Goal: Task Accomplishment & Management: Complete application form

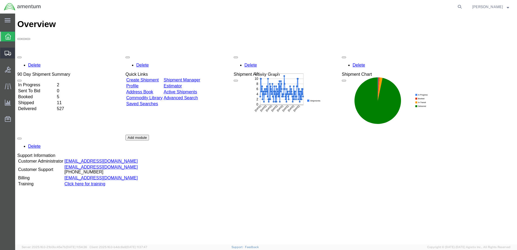
click at [0, 0] on span "Create from Template" at bounding box center [0, 0] width 0 height 0
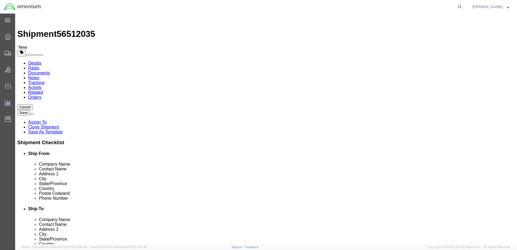
select select "49951"
select select "49933"
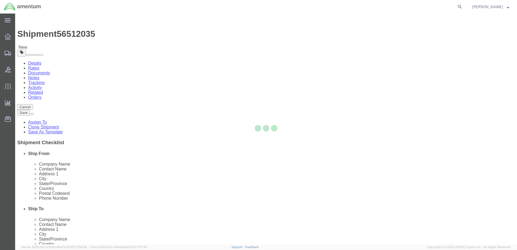
type input "Amentum Services, Inc"
type input "[PERSON_NAME]"
type input "[STREET_ADDRESS]"
type input "c/o Amentum Services, Inc."
type input "Aguadilla"
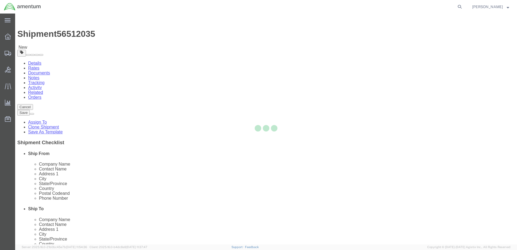
type input "00604"
type input "[PHONE_NUMBER]"
type input "[PERSON_NAME][EMAIL_ADDRESS][PERSON_NAME][DOMAIN_NAME]"
checkbox input "true"
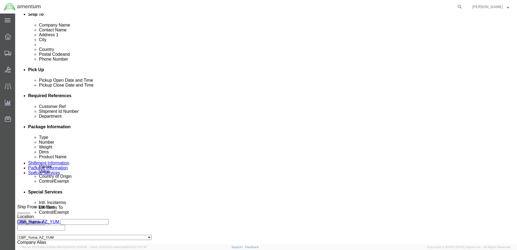
scroll to position [216, 0]
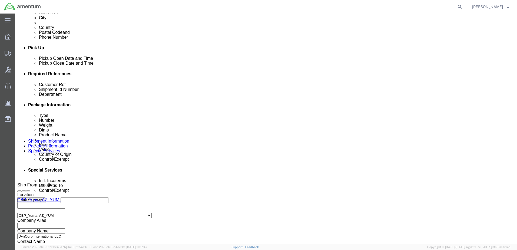
click div "[DATE] 11:27 AM"
type input "1:30 PM"
click button "Apply"
click div "[DATE] 5:30 PM"
type input "4:00 PM"
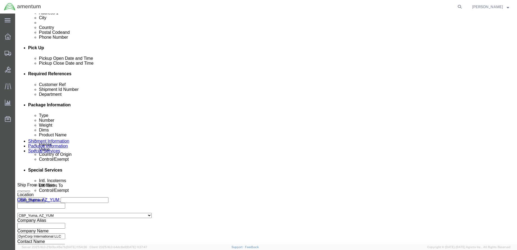
click button "Apply"
click div
click input "6:30 PM"
type input "8:30 AM"
click button "Apply"
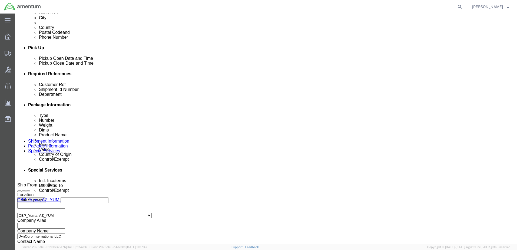
click div
type input "12:30 PM"
click button "Apply"
click input "text"
type input "Tool Loan"
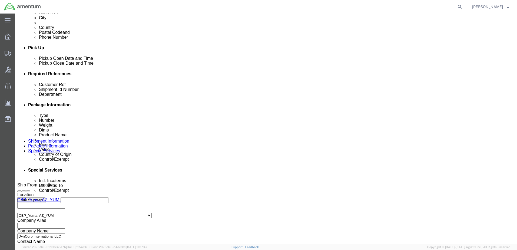
click input "text"
click input "YUM 582 / YUM00583"
drag, startPoint x: 361, startPoint y: 159, endPoint x: 386, endPoint y: 155, distance: 25.4
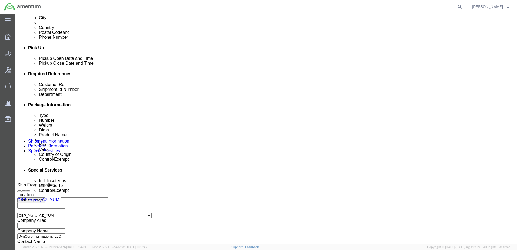
click div "YUM00582 / YUM00583"
type input "YUM00582 / YUM00583"
click div "Shipment Id Number YUM00582 / YUM00583"
drag, startPoint x: 359, startPoint y: 160, endPoint x: 313, endPoint y: 159, distance: 46.5
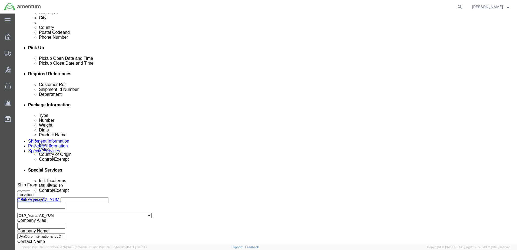
click div "Shipment Id Number YUM00582 / YUM00583"
click div "References Add reference"
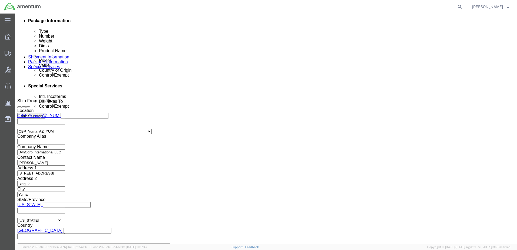
scroll to position [301, 0]
click button "Continue"
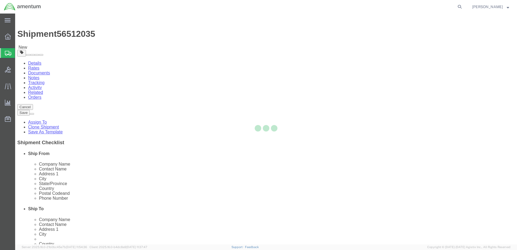
select select "CBOX"
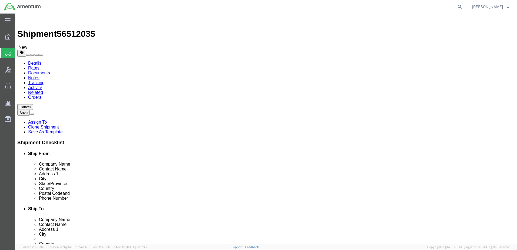
click div "1"
click input "1"
type input "17"
type input "12"
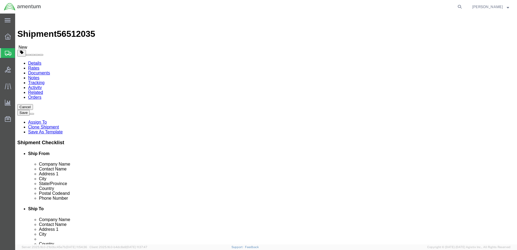
type input "1"
type input "7"
click input "0.00"
type input "5"
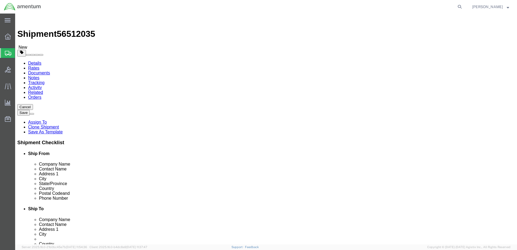
type input "2.5"
click div "Package Content # 1 x Package Type Select BCK Boxes Bale(s) Basket(s) Bolt(s) B…"
click link "Add Content"
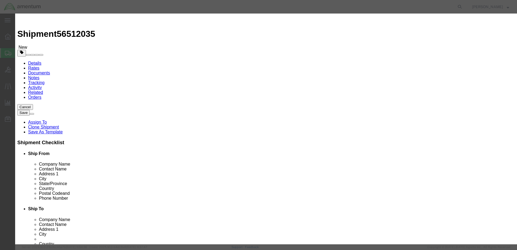
click input "text"
drag, startPoint x: 214, startPoint y: 43, endPoint x: 157, endPoint y: 44, distance: 56.8
click input "AIRCRAFT TOOLS"
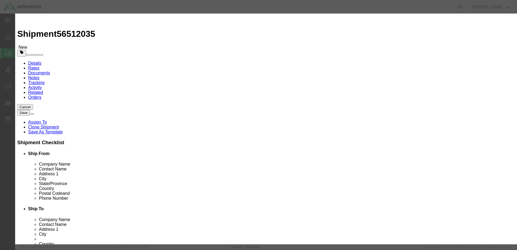
type input "AIRCRAFT TOOLS"
click textarea
paste textarea "AIRCRAFT TOOLS"
type textarea "AIRCRAFT TOOLS"
click input "0"
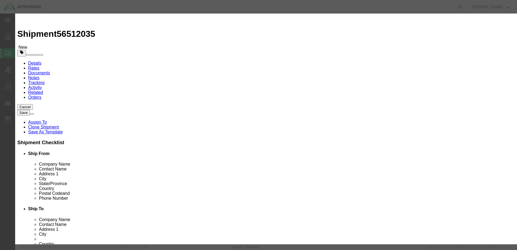
click input "0"
type input "2"
click input "text"
type input "1500"
click button "Save & Close"
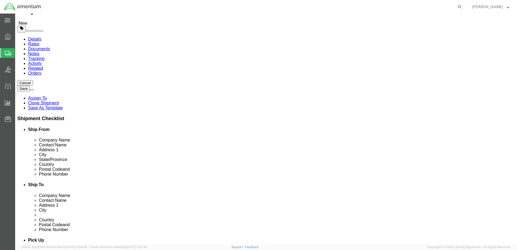
scroll to position [30, 0]
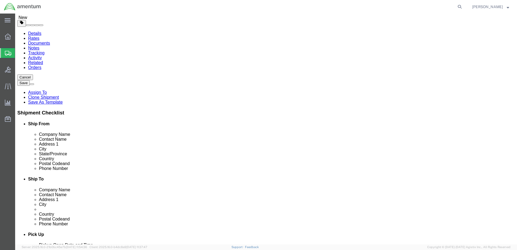
drag, startPoint x: 373, startPoint y: 206, endPoint x: 342, endPoint y: 183, distance: 38.7
click button "Continue"
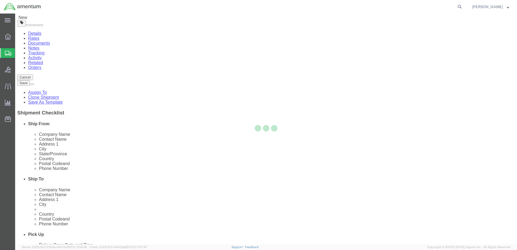
select select
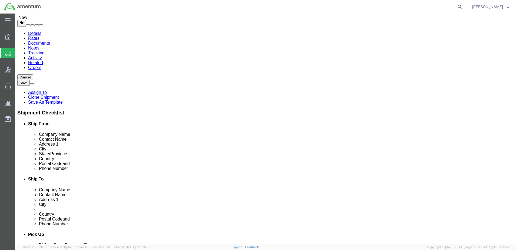
select select "DEPARTMENT"
select select "50311_96750"
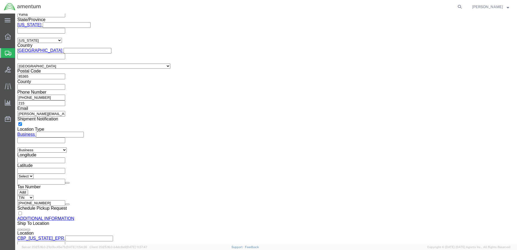
scroll to position [514, 0]
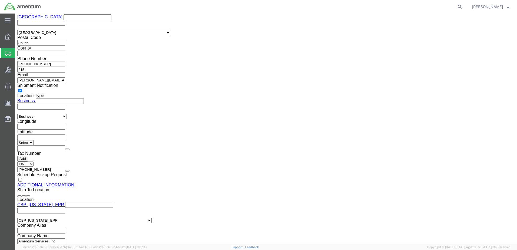
click select "Select ATF BIS DEA EPA FDA FTR ITAR OFAC Other (OPA)"
select select "FTR"
click select "Select ATF BIS DEA EPA FDA FTR ITAR OFAC Other (OPA)"
click select "Select 30.2(d)(2) 30.36 30.37(a) 30.37(f) 30.37(g) 30.37(h) 30.37(i) 30.37(j) 3…"
select select "30.37(a)"
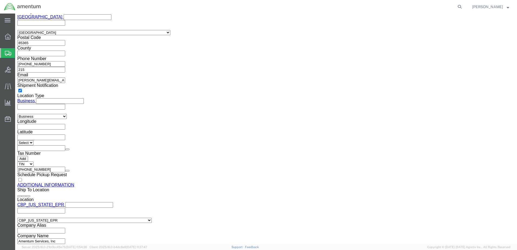
click select "Select 30.2(d)(2) 30.36 30.37(a) 30.37(f) 30.37(g) 30.37(h) 30.37(i) 30.37(j) 3…"
click select "Select AES-Direct EEI Carrier File EEI EEI Exempt"
select select "EXEM"
click select "Select AES-Direct EEI Carrier File EEI EEI Exempt"
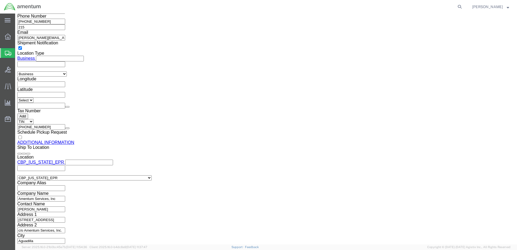
scroll to position [568, 0]
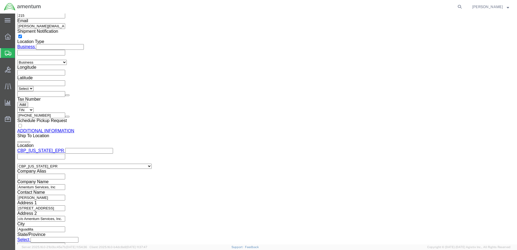
click select "Select Use Carrier or Agent Broker Use My Nominated Broker Use Recipient's Brok…"
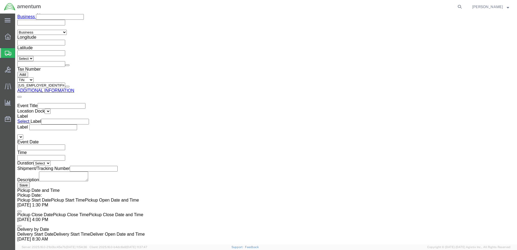
scroll to position [906, 0]
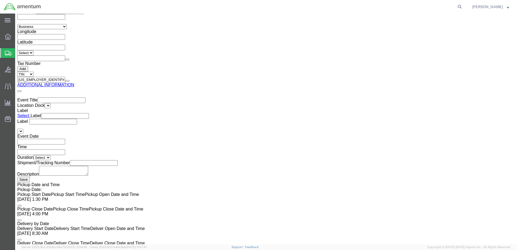
click button "Rate Shipment"
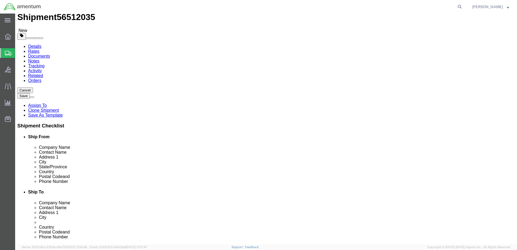
scroll to position [0, 0]
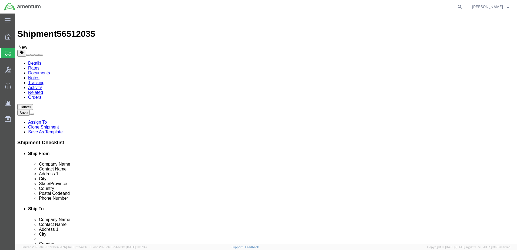
click label "All required fields in content(s) should be filled"
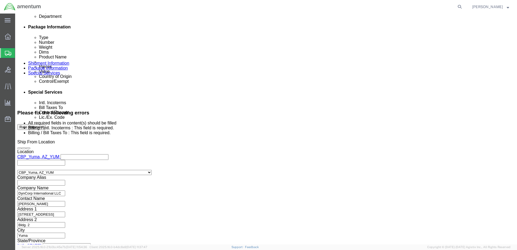
scroll to position [297, 0]
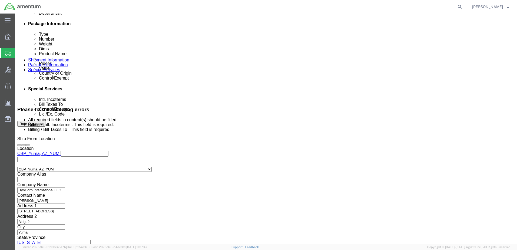
click select "Select Carriage Insurance Paid Carriage Paid To Cost and Freight Cost Insurance…"
select select "FOB"
click select "Select Carriage Insurance Paid Carriage Paid To Cost and Freight Cost Insurance…"
select select "RCPN"
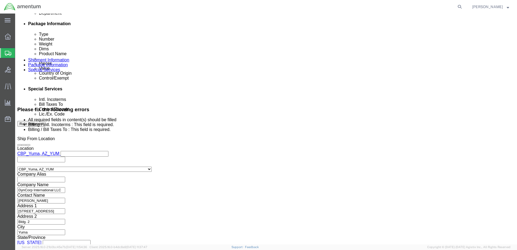
type input "Amentum Services, Inc"
type input "[STREET_ADDRESS]"
select select "PR"
type input "[PHONE_NUMBER]"
type input "[PERSON_NAME]"
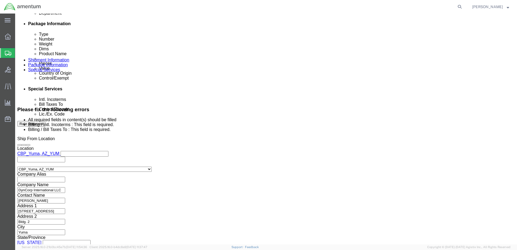
type input "c/o Amentum Services, Inc."
type input "Aguadilla"
type input "00604"
type input "[US_EMPLOYER_IDENTIFICATION_NUMBER]"
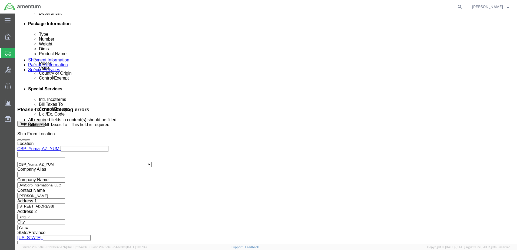
scroll to position [289, 0]
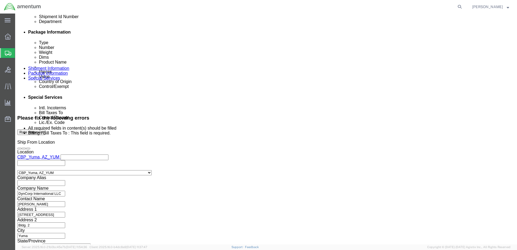
click select "Select Recipient Account Sender/Shipper Third Party Account"
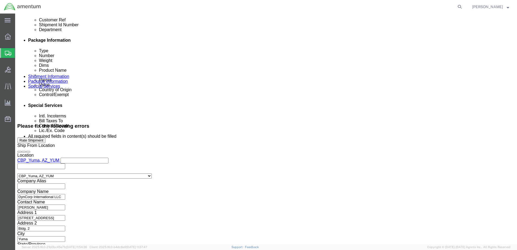
select select "SHIP"
click select "Select Recipient Account Sender/Shipper Third Party Account"
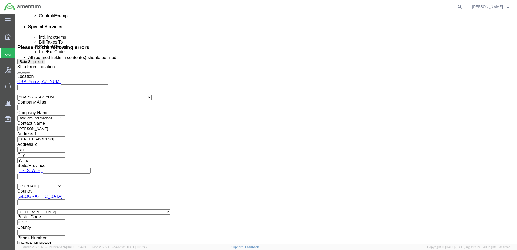
scroll to position [308, 0]
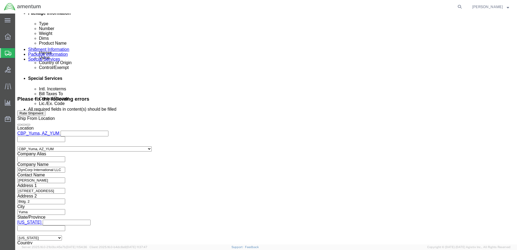
click span
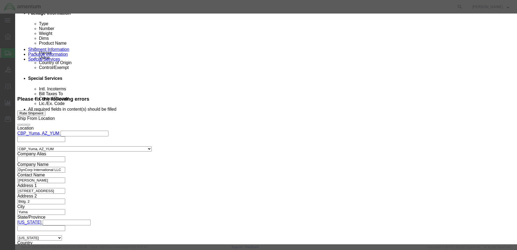
click link "P"
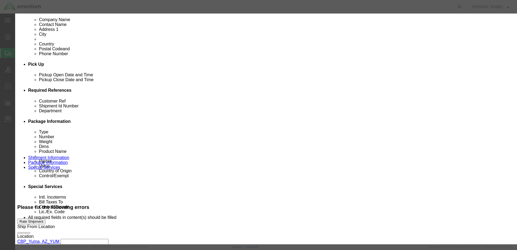
scroll to position [0, 0]
click link "A"
click select "Search by Address Book Name City Company Name Contact Name Country CustomerAlia…"
click div
click input "text"
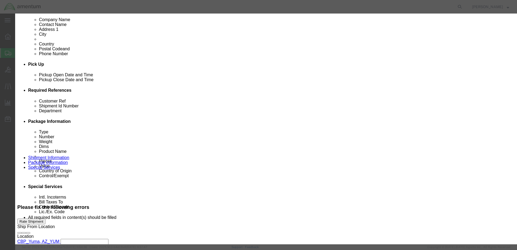
click icon "button"
click input "[PERSON_NAME]"
type input "A"
type input "YUMA"
click button "button"
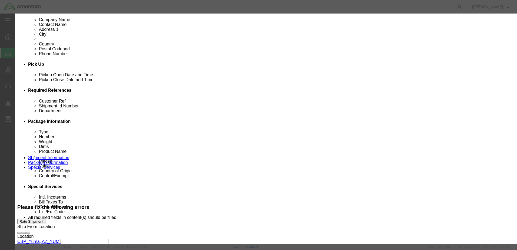
click icon "button"
click h3 "Choose address"
click icon "button"
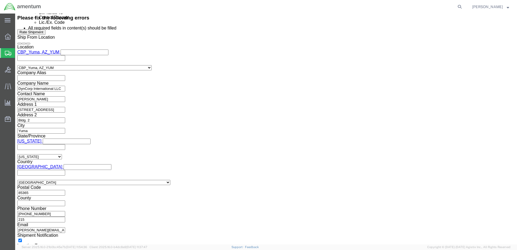
scroll to position [362, 0]
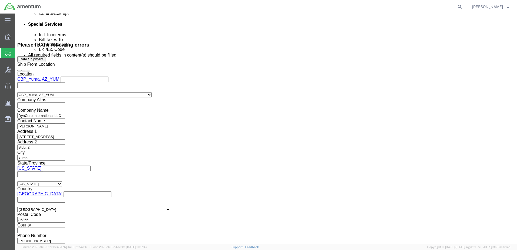
click h4 "Bill shipment to - Recipient"
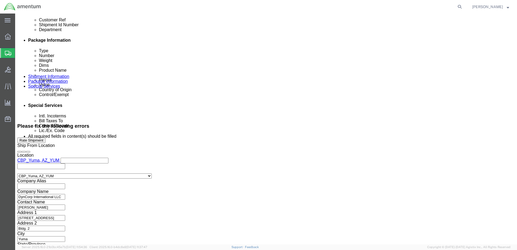
click select "Select Recipient Account Sender/Shipper Third Party Account"
select select "SHIP"
click select "Select Recipient Account Sender/Shipper Third Party Account"
click div "Cost Center Select Buyer Cost Center Department Operations Number Order Number …"
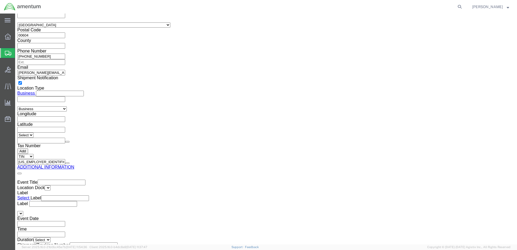
scroll to position [931, 0]
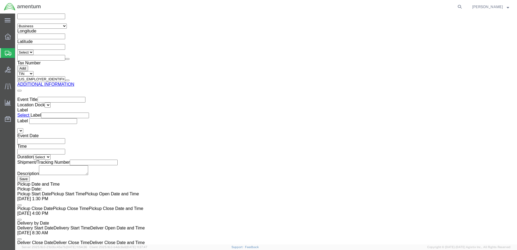
click button "Rate Shipment"
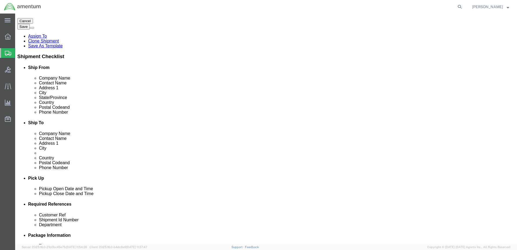
scroll to position [0, 0]
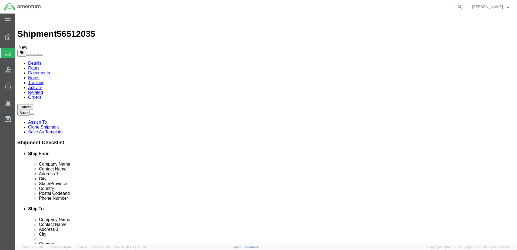
click link "Package Information"
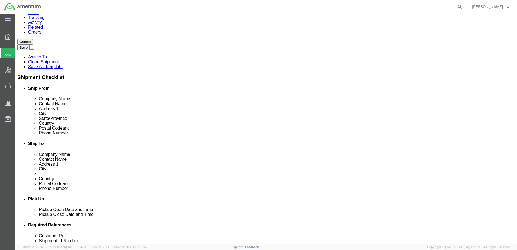
scroll to position [66, 0]
click dd "2.00 Each"
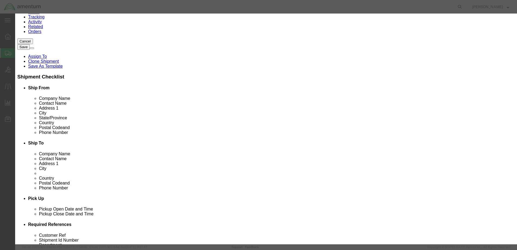
click select "Select [GEOGRAPHIC_DATA] [GEOGRAPHIC_DATA] [GEOGRAPHIC_DATA] [GEOGRAPHIC_DATA] …"
select select "US"
click select "Select [GEOGRAPHIC_DATA] [GEOGRAPHIC_DATA] [GEOGRAPHIC_DATA] [GEOGRAPHIC_DATA] …"
click button "Save & Close"
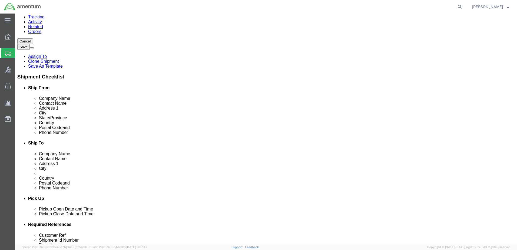
click button "Continue"
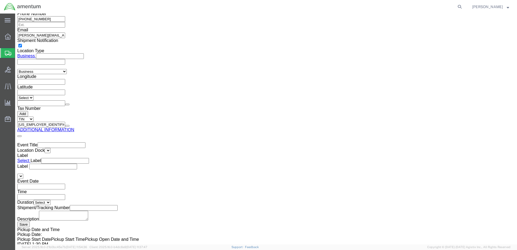
scroll to position [931, 0]
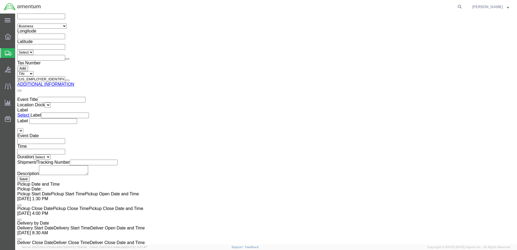
click button "Rate Shipment"
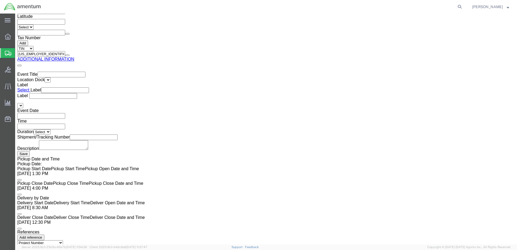
scroll to position [906, 0]
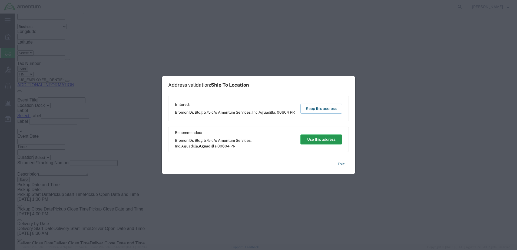
click at [313, 138] on button "Use this address" at bounding box center [321, 139] width 42 height 10
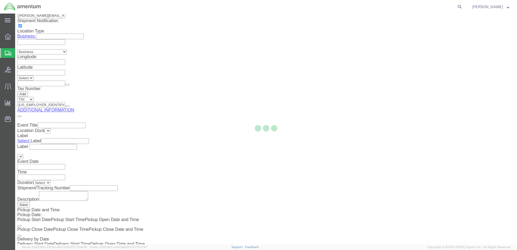
scroll to position [0, 0]
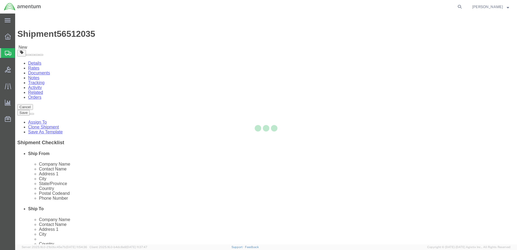
select select "CBOX"
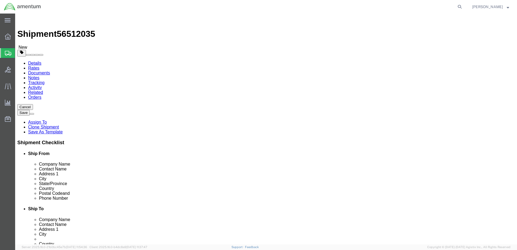
click li "Package 1, Content 1: Control/Exemption is required for US-Export Content types"
click link "Add Package"
drag, startPoint x: 291, startPoint y: 118, endPoint x: 174, endPoint y: 120, distance: 117.3
click div "Package Content # 1 1 x Cardboard Box(es) Package Type Select BCK Boxes Bale(s)…"
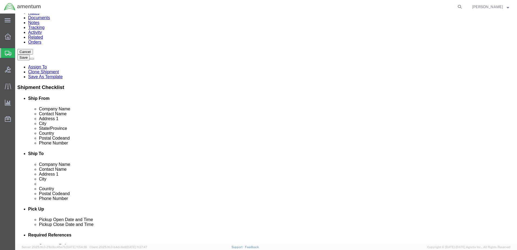
click dd "2.00 Each"
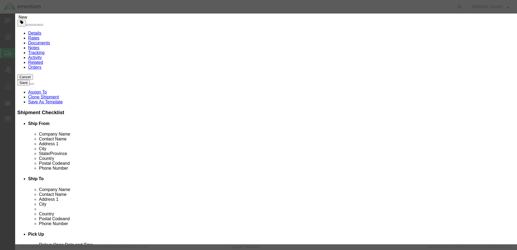
scroll to position [144, 0]
click div "Control/Exempt Select ATF BIS DEA EPA FDA FTR ITAR OFAC Other (OPA)"
click select "Select"
click select "Select ATF BIS DEA EPA FDA FTR ITAR OFAC Other (OPA)"
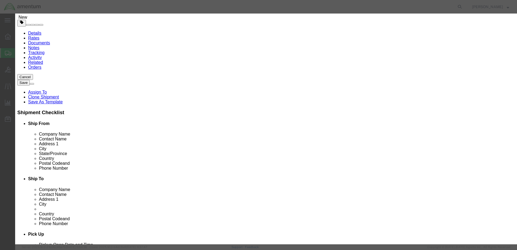
select select "FTR"
click select "Select ATF BIS DEA EPA FDA FTR ITAR OFAC Other (OPA)"
click button "Save & Close"
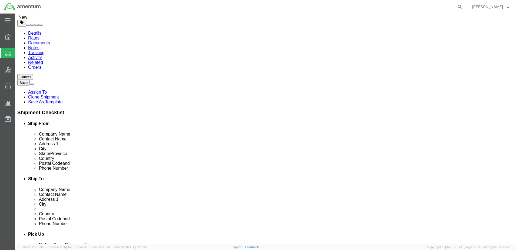
scroll to position [30, 0]
click button "Continue"
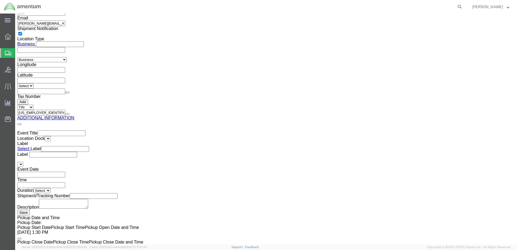
scroll to position [895, 0]
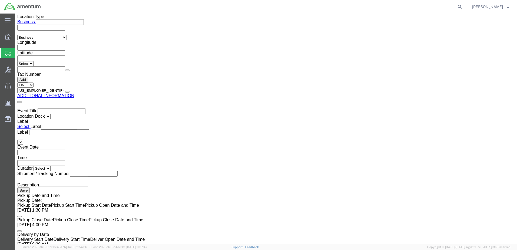
click button "Rate Shipment"
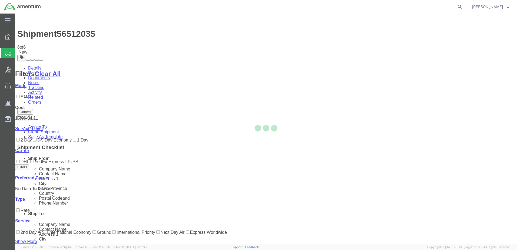
scroll to position [40, 0]
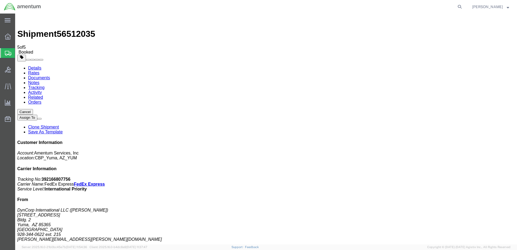
click at [40, 66] on link "Details" at bounding box center [34, 68] width 13 height 5
click link "Schedule pickup request"
click link "Documents"
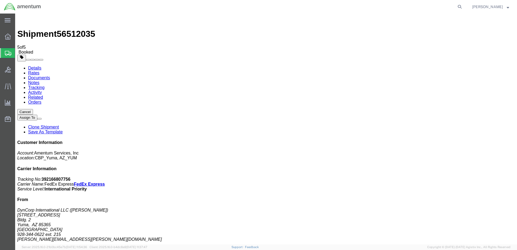
drag, startPoint x: 419, startPoint y: 90, endPoint x: 510, endPoint y: 109, distance: 92.5
click at [510, 140] on div "Customer Information Account: Amentum Services, Inc Location: CBP_Yuma, [GEOGRA…" at bounding box center [265, 239] width 497 height 198
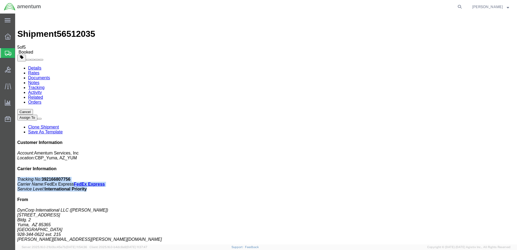
drag, startPoint x: 510, startPoint y: 109, endPoint x: 478, endPoint y: 106, distance: 31.7
copy p "Tracking No: 392166807756 Carrier Name: FedEx Express FedEx Express Service Lev…"
